Goal: Task Accomplishment & Management: Manage account settings

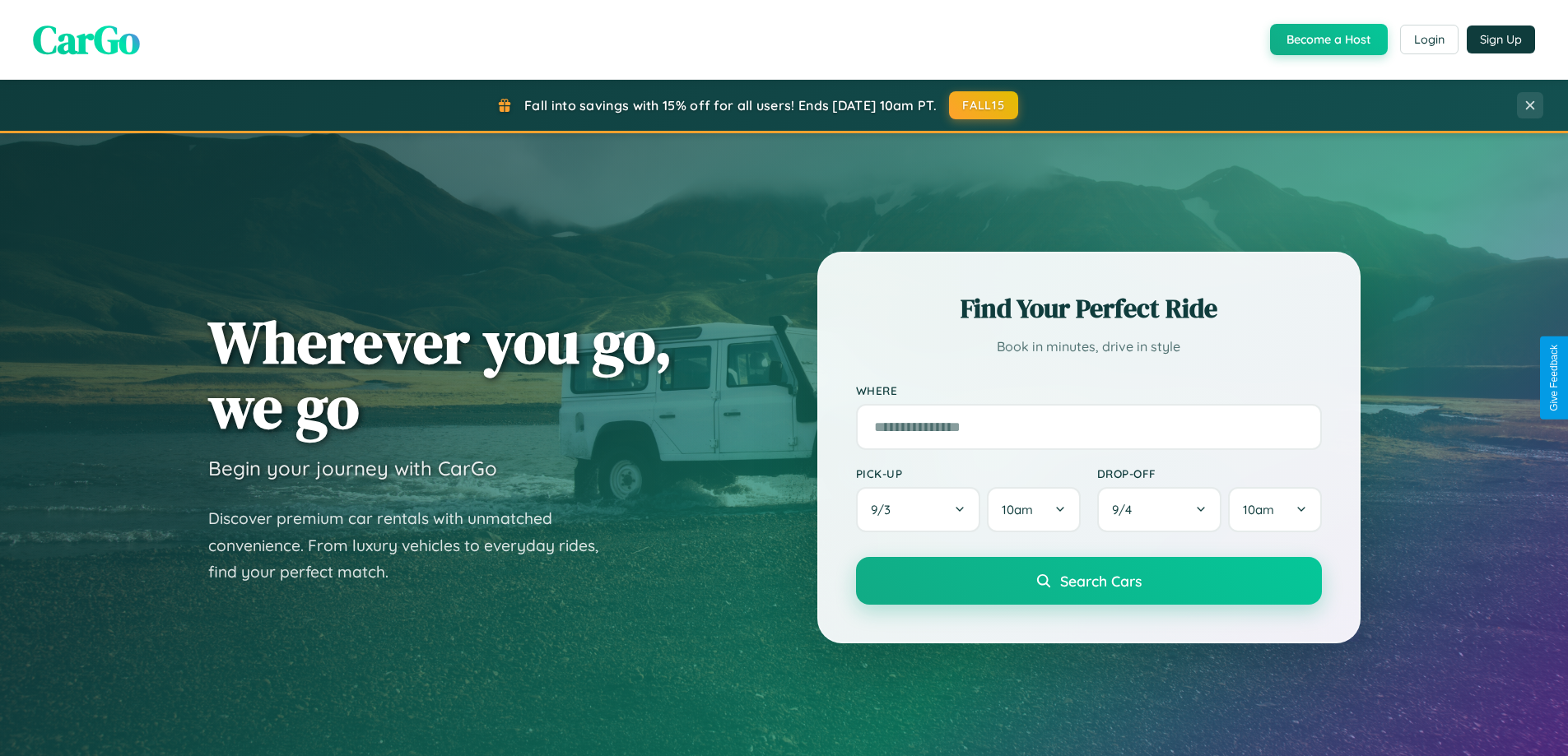
scroll to position [1132, 0]
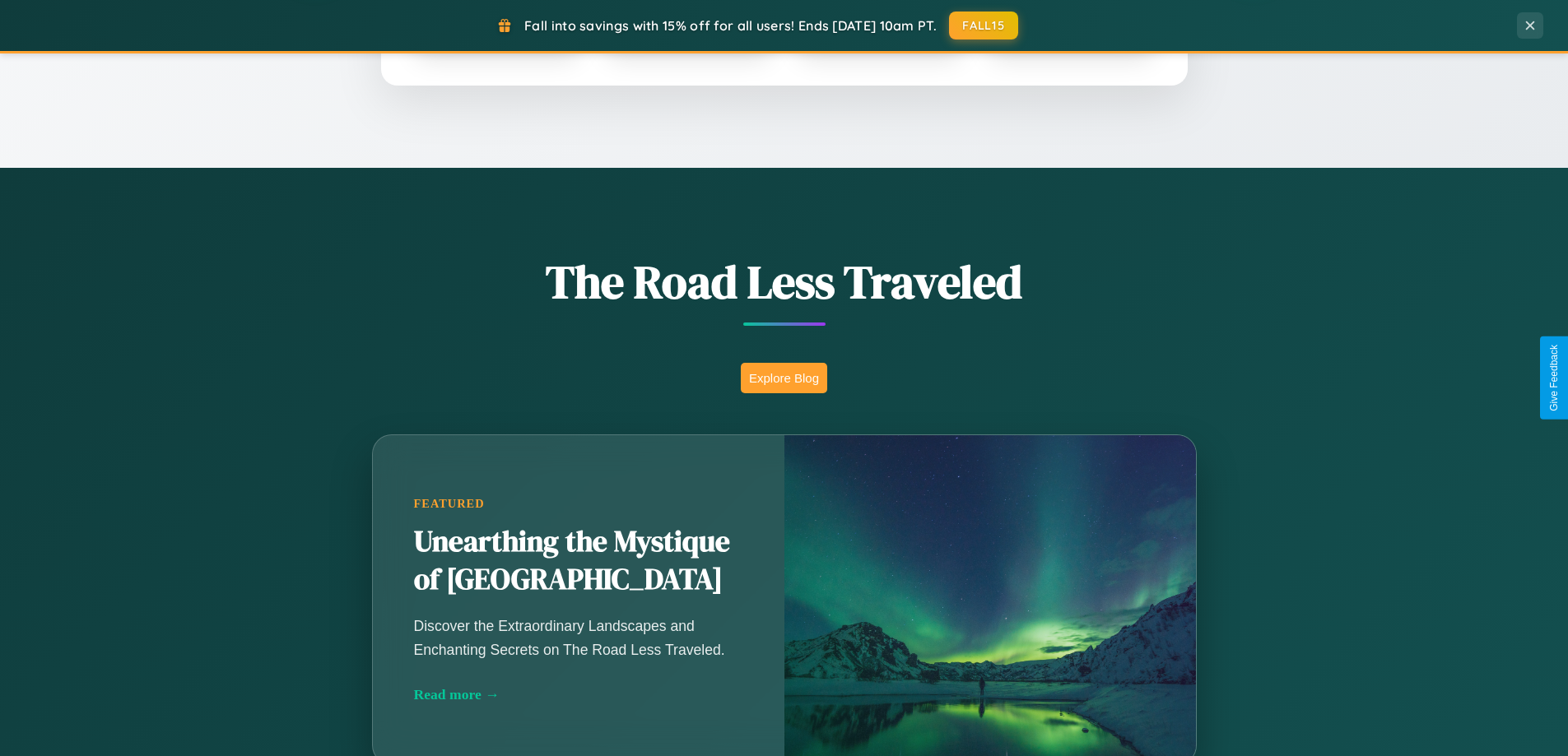
click at [784, 378] on button "Explore Blog" at bounding box center [784, 378] width 87 height 31
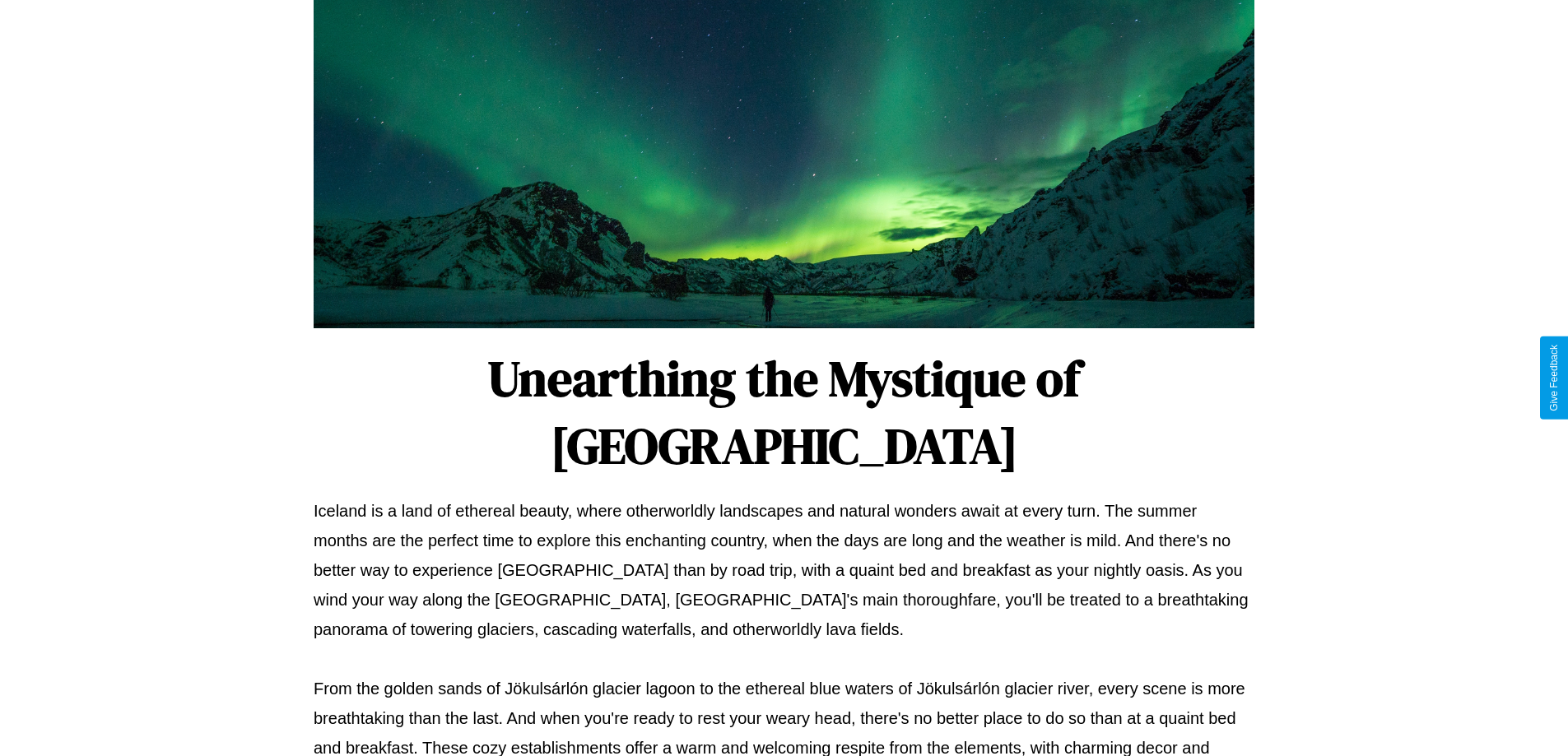
scroll to position [533, 0]
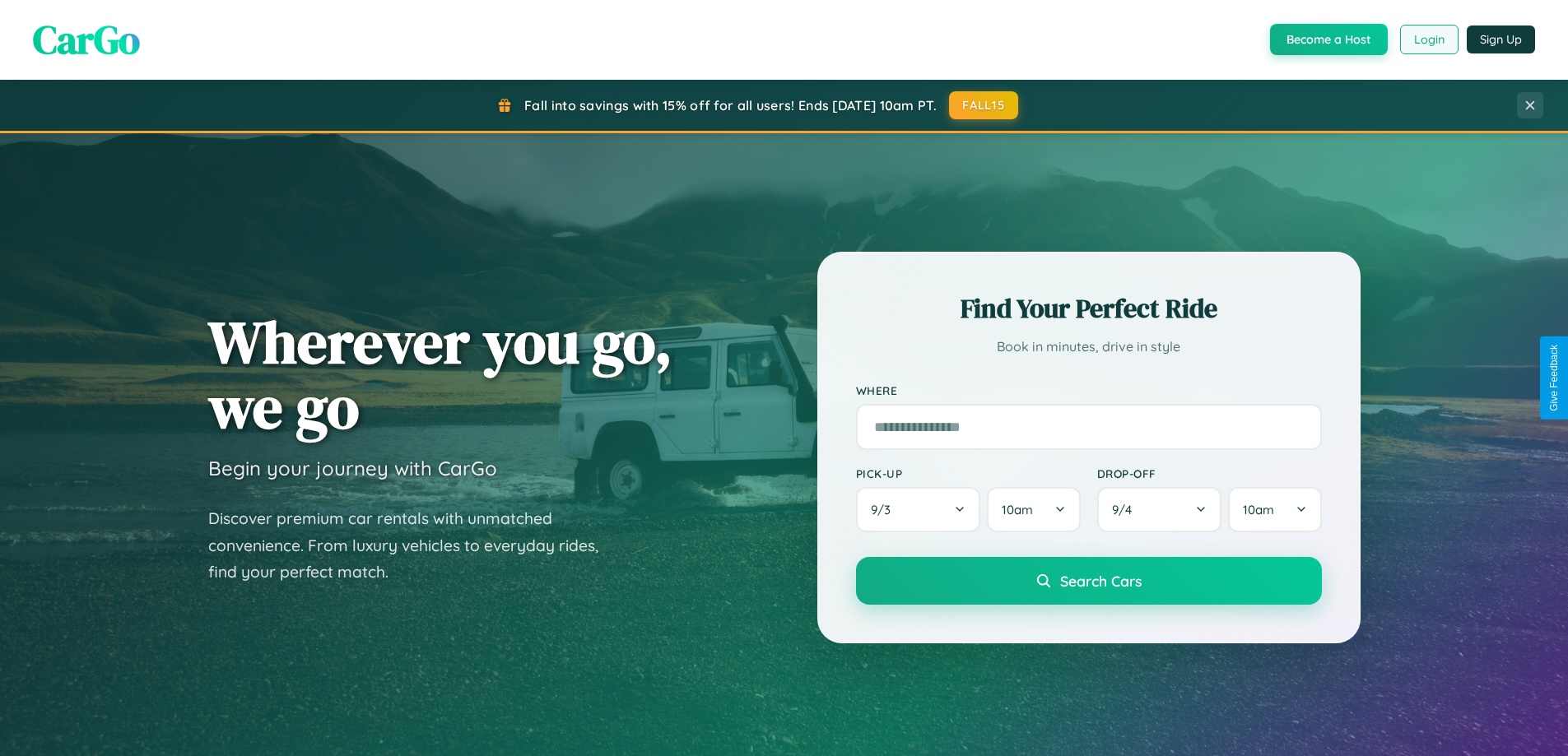
click at [1428, 40] on button "Login" at bounding box center [1429, 40] width 59 height 30
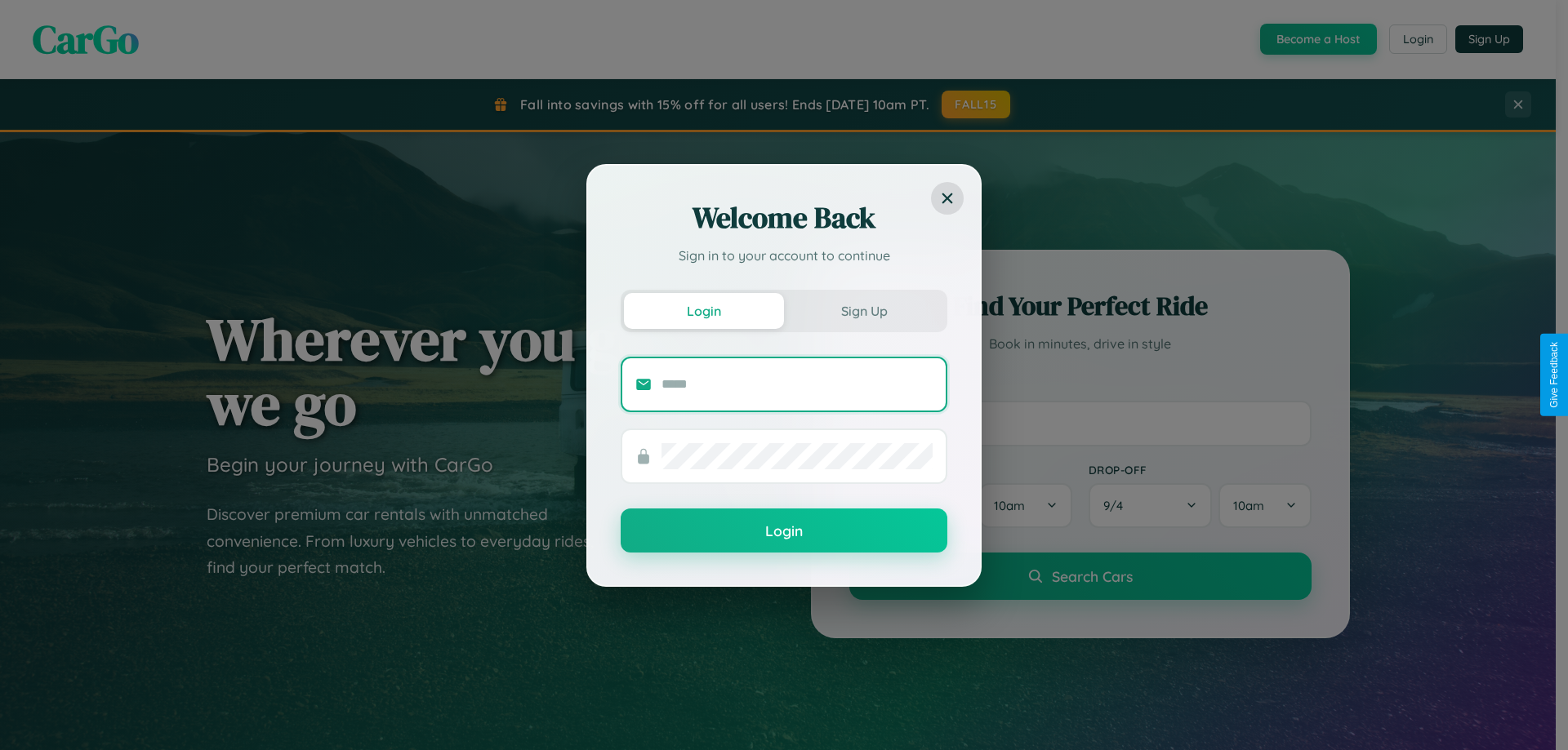
click at [797, 384] on input "text" at bounding box center [796, 384] width 271 height 26
type input "**********"
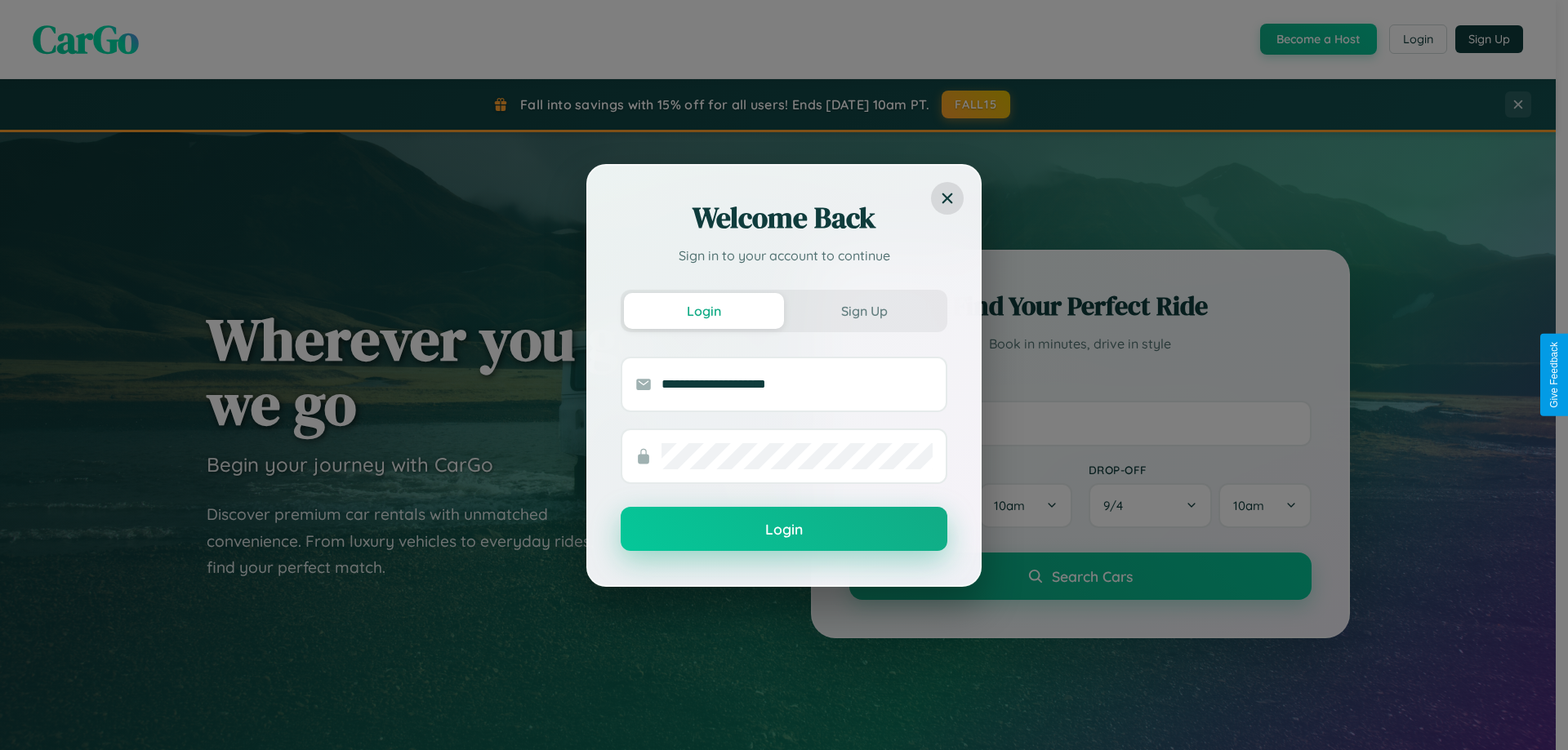
click at [784, 530] on button "Login" at bounding box center [783, 529] width 327 height 44
